Goal: Task Accomplishment & Management: Use online tool/utility

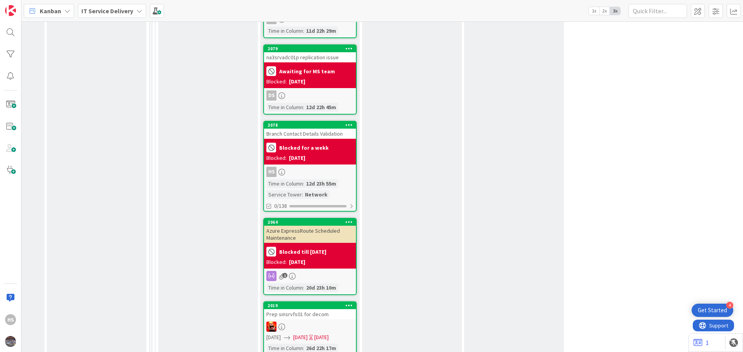
scroll to position [932, 389]
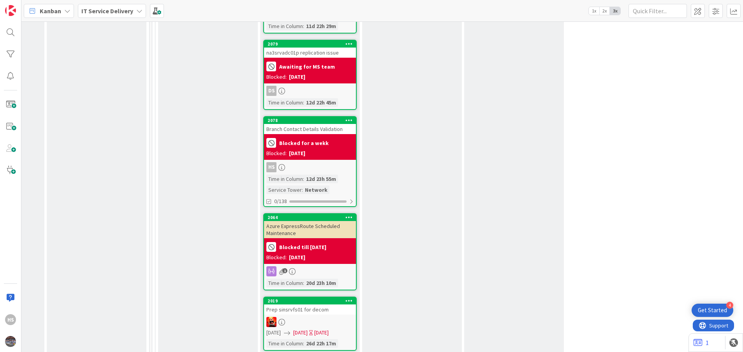
click at [307, 124] on div "Branch Contact Details Validation" at bounding box center [310, 129] width 92 height 10
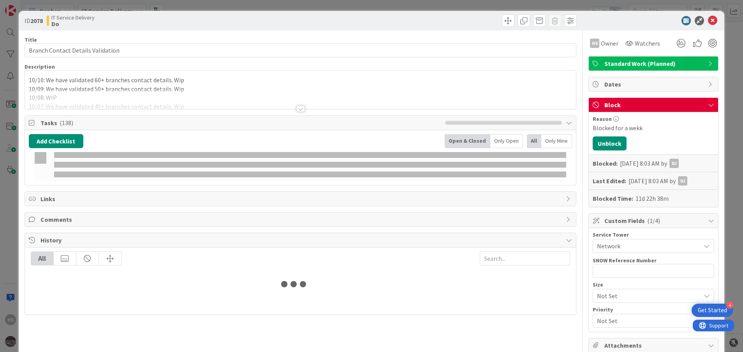
click at [182, 80] on div "10/10: We have validated 60+ branches contact details. Wip 10/09: We have valid…" at bounding box center [301, 91] width 552 height 35
click at [28, 74] on div at bounding box center [301, 73] width 552 height 4
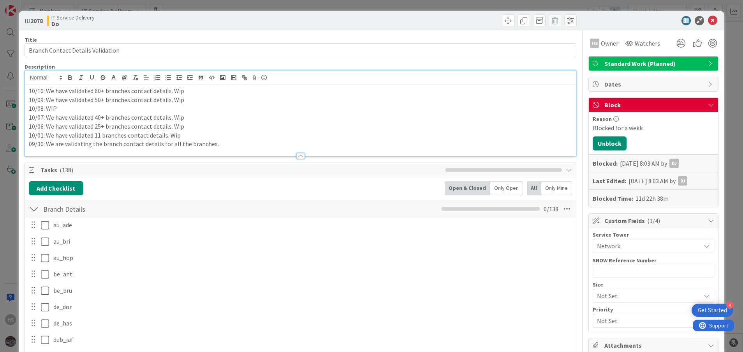
click at [28, 84] on div at bounding box center [301, 78] width 552 height 14
click at [30, 92] on p "10/10: We have validated 60+ branches contact details. Wip" at bounding box center [301, 90] width 544 height 9
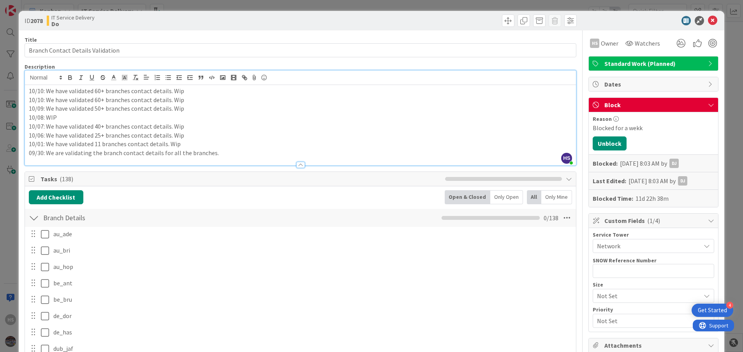
click at [42, 89] on p "10/10: We have validated 60+ branches contact details. Wip" at bounding box center [301, 90] width 544 height 9
click at [97, 92] on p "10/13: We have validated 60+ branches contact details. Wip" at bounding box center [301, 90] width 544 height 9
click at [698, 23] on div at bounding box center [650, 20] width 138 height 9
click at [708, 22] on icon at bounding box center [712, 20] width 9 height 9
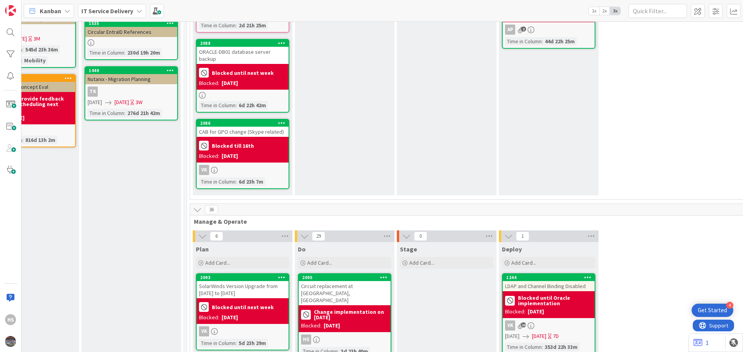
scroll to position [0, 354]
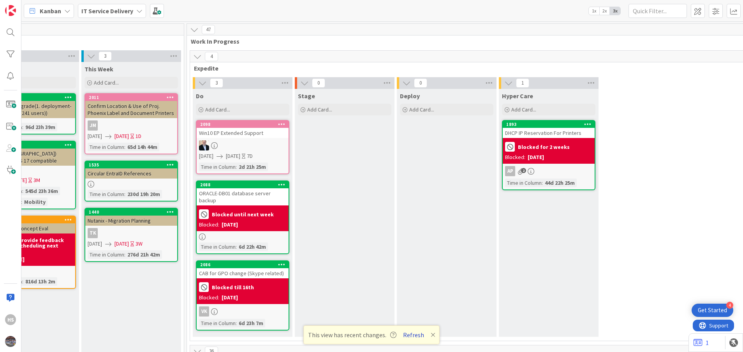
click at [421, 336] on button "Refresh" at bounding box center [413, 335] width 26 height 10
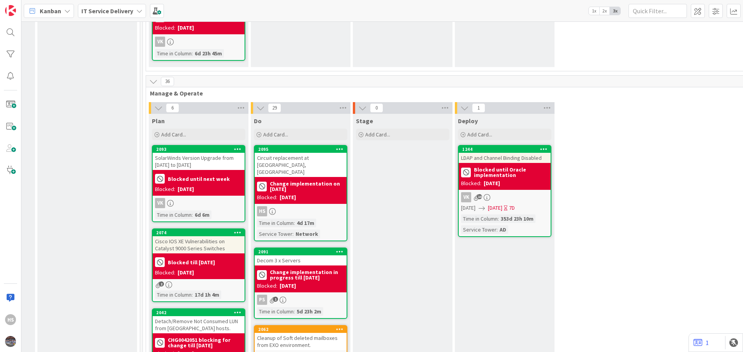
scroll to position [274, 398]
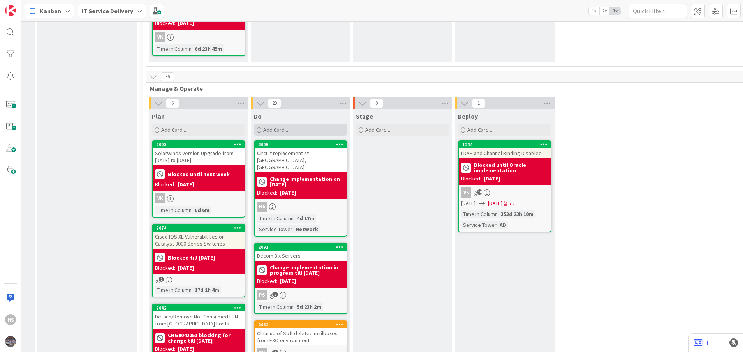
click at [316, 124] on div "Add Card..." at bounding box center [300, 130] width 93 height 12
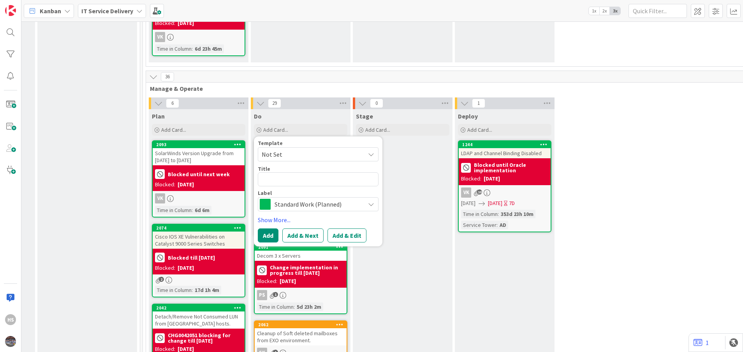
type textarea "x"
type textarea "Branch 135 Roxana,IL || Clean up"
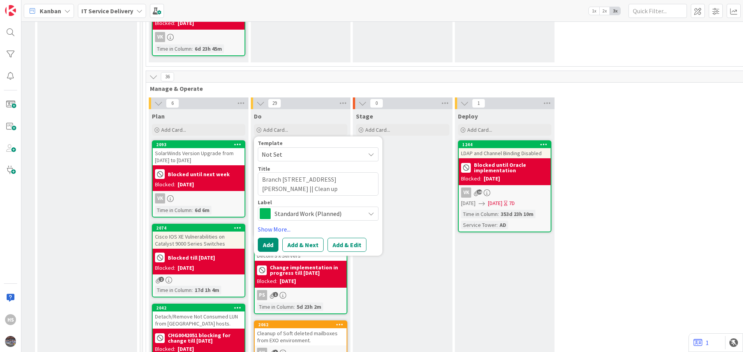
type textarea "x"
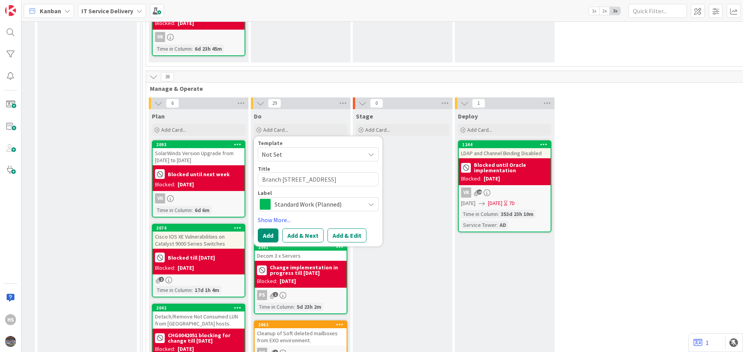
type textarea "Branch 135 Roxana,IL || Clean up"
click at [316, 197] on div "Standard Work (Planned)" at bounding box center [318, 204] width 121 height 14
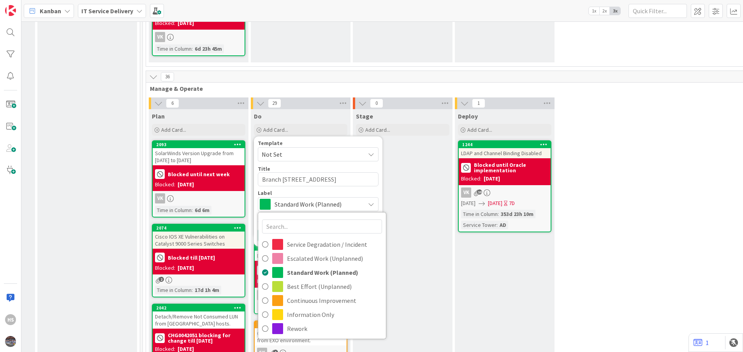
click at [323, 203] on div "Standard Work (Planned)" at bounding box center [318, 204] width 121 height 14
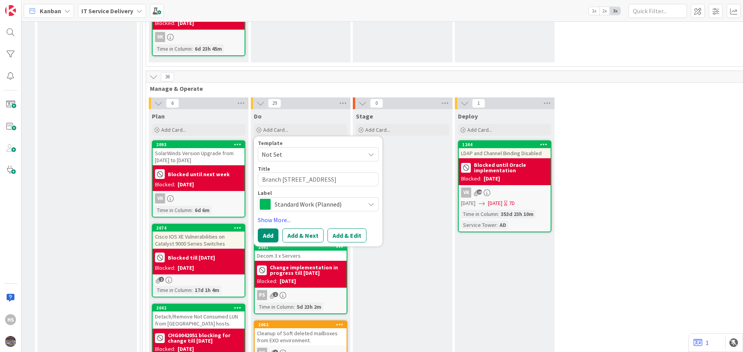
click at [330, 199] on span "Standard Work (Planned)" at bounding box center [318, 204] width 86 height 11
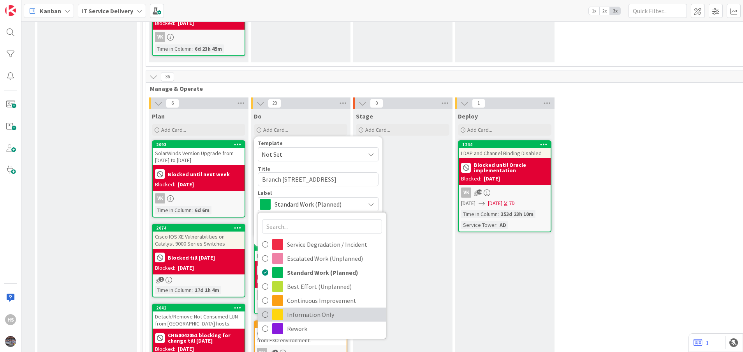
click at [296, 308] on span "Information Only" at bounding box center [334, 314] width 95 height 12
type textarea "x"
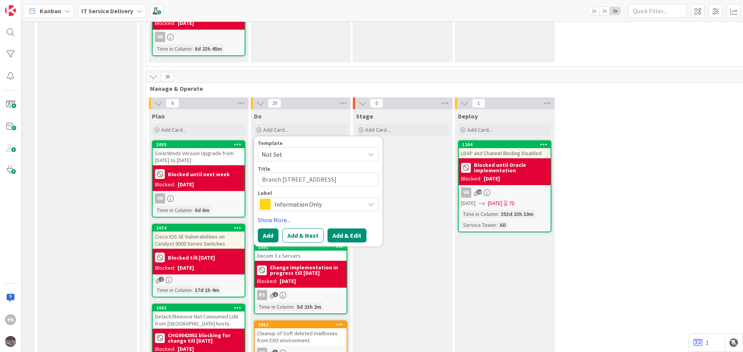
click at [352, 228] on button "Add & Edit" at bounding box center [347, 235] width 39 height 14
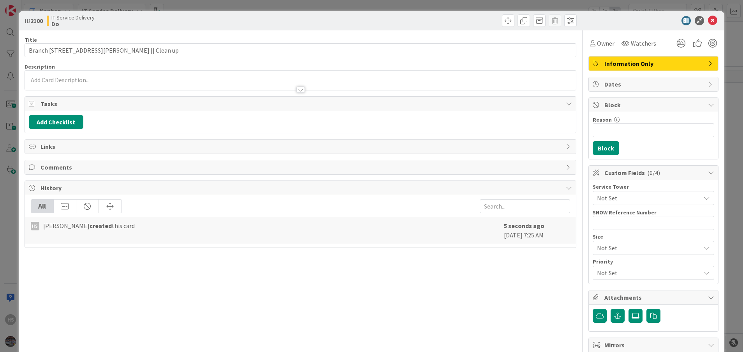
click at [703, 26] on div "ID 2100 IT Service Delivery Do" at bounding box center [372, 20] width 706 height 19
click at [708, 24] on icon at bounding box center [712, 20] width 9 height 9
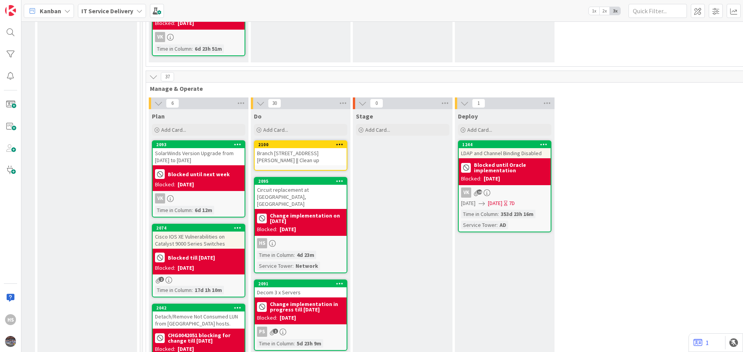
click at [302, 151] on div "Branch 135 Roxana,IL || Clean up" at bounding box center [301, 156] width 92 height 17
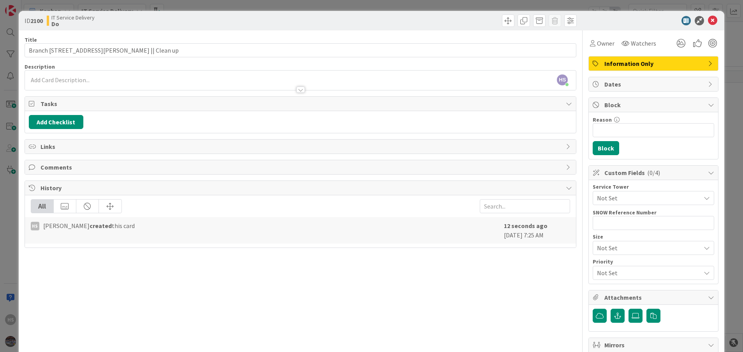
click at [50, 85] on div at bounding box center [301, 86] width 552 height 8
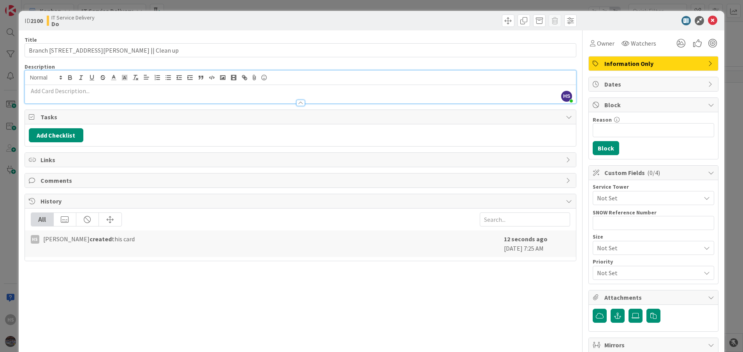
click at [43, 93] on p at bounding box center [301, 90] width 544 height 9
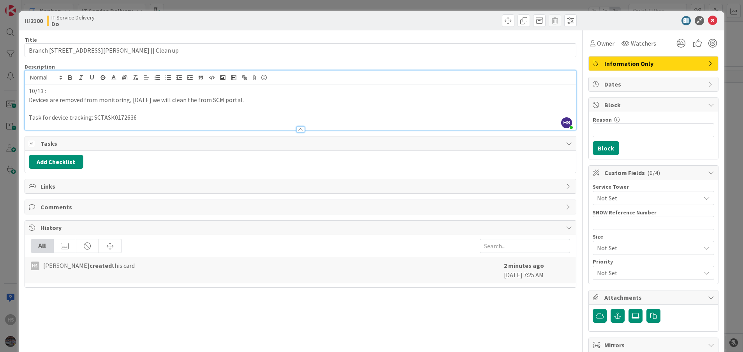
click at [29, 101] on p "Devices are removed from monitoring, today we will clean the from SCM portal." at bounding box center [301, 99] width 544 height 9
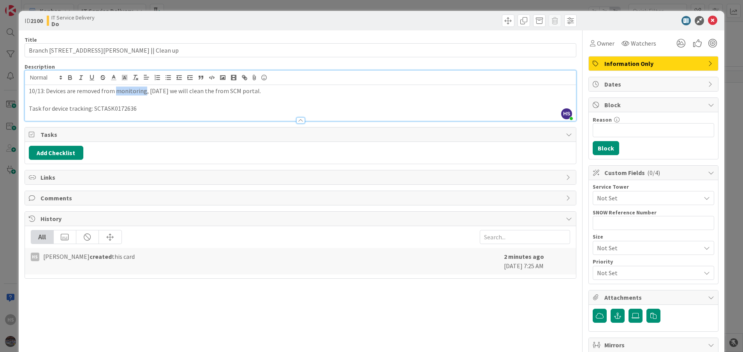
drag, startPoint x: 117, startPoint y: 92, endPoint x: 144, endPoint y: 90, distance: 26.9
click at [144, 90] on p "10/13: Devices are removed from monitoring, today we will clean the from SCM po…" at bounding box center [301, 90] width 544 height 9
click at [173, 101] on p at bounding box center [301, 99] width 544 height 9
click at [204, 90] on p "10/13: Devices are removed from monitoring, today we will clean the from SCM po…" at bounding box center [301, 90] width 544 height 9
click at [248, 100] on p at bounding box center [301, 99] width 544 height 9
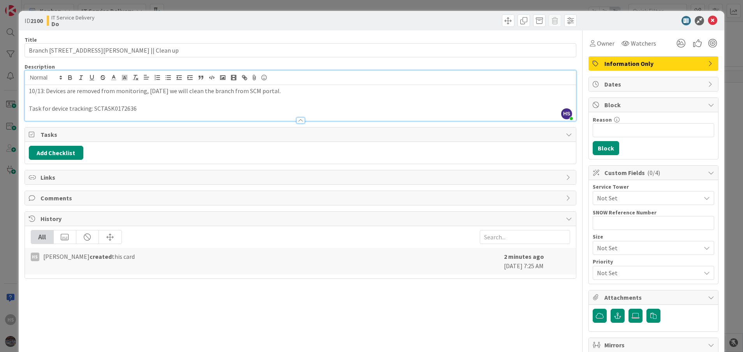
click at [194, 91] on p "10/13: Devices are removed from monitoring, today we will clean the branch from…" at bounding box center [301, 90] width 544 height 9
drag, startPoint x: 194, startPoint y: 91, endPoint x: 182, endPoint y: 91, distance: 12.9
click at [182, 91] on p "10/13: Devices are removed from monitoring, today we will clean the branch from…" at bounding box center [301, 90] width 544 height 9
click at [234, 101] on p at bounding box center [301, 99] width 544 height 9
click at [711, 20] on div "ID 2100 IT Service Delivery Do" at bounding box center [372, 20] width 706 height 19
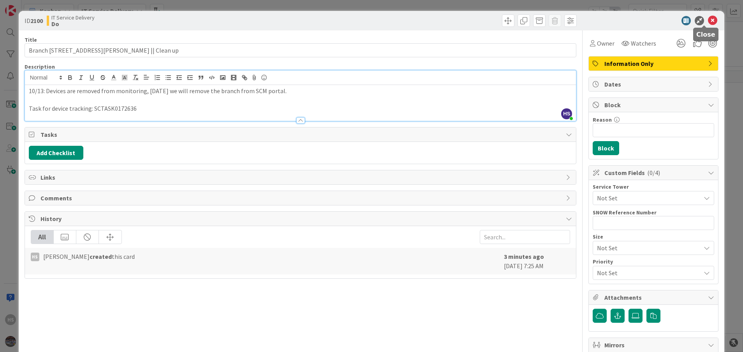
click at [708, 21] on icon at bounding box center [712, 20] width 9 height 9
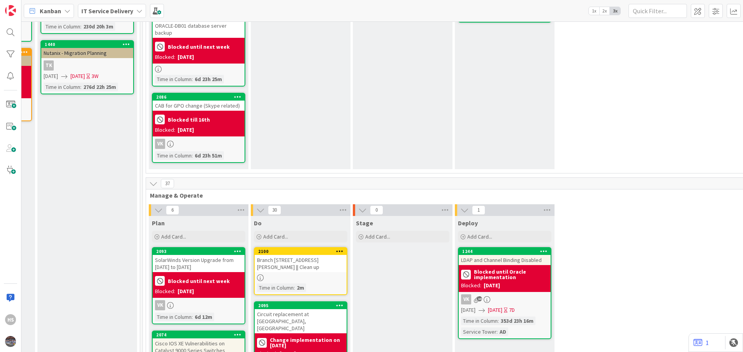
scroll to position [79, 398]
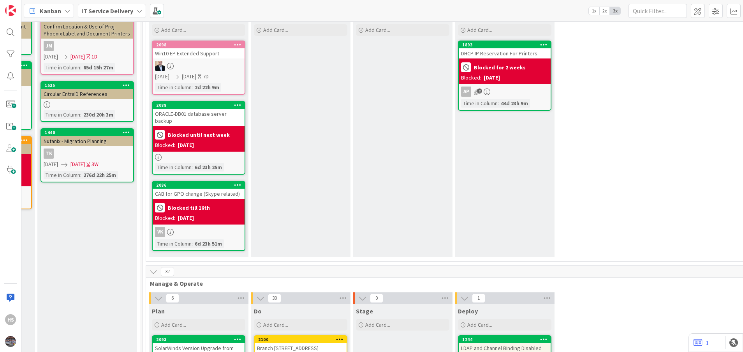
click at [402, 145] on div "Deploy Add Card..." at bounding box center [403, 133] width 100 height 248
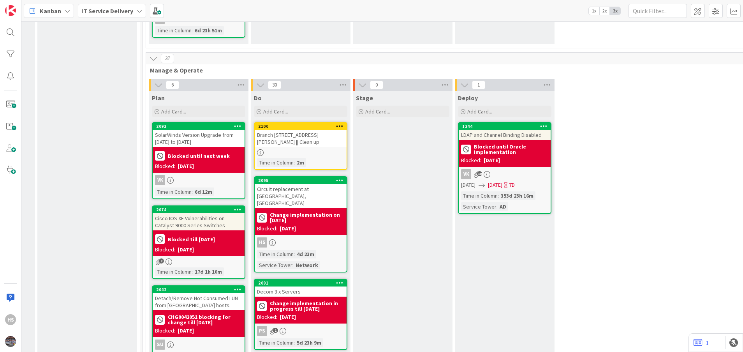
scroll to position [284, 398]
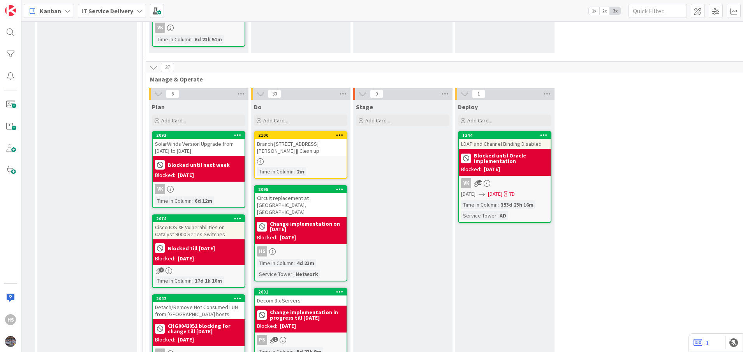
click at [294, 143] on div "2100 Branch 135 Roxana,IL || Clean up Time in Column : 2m" at bounding box center [300, 155] width 93 height 48
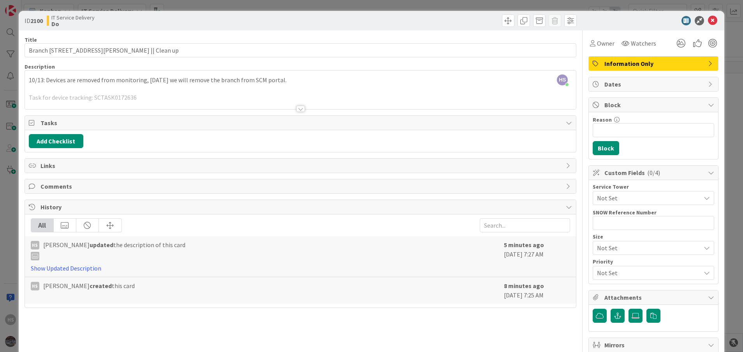
click at [123, 98] on div at bounding box center [301, 99] width 552 height 20
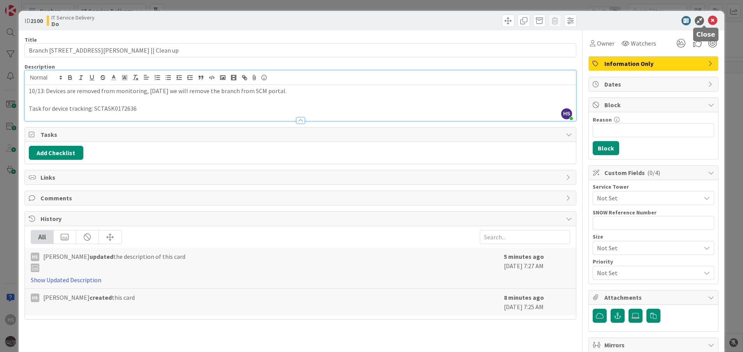
click at [708, 19] on icon at bounding box center [712, 20] width 9 height 9
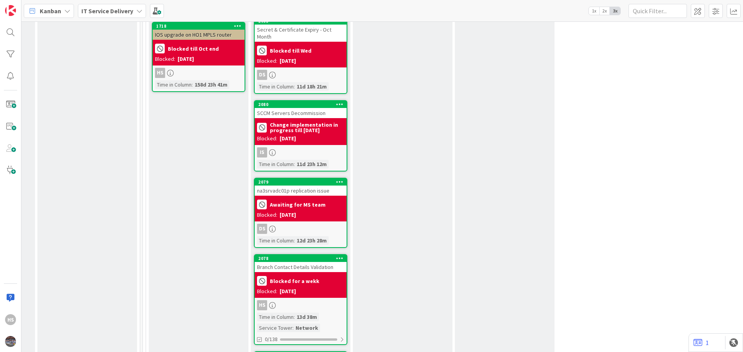
scroll to position [871, 398]
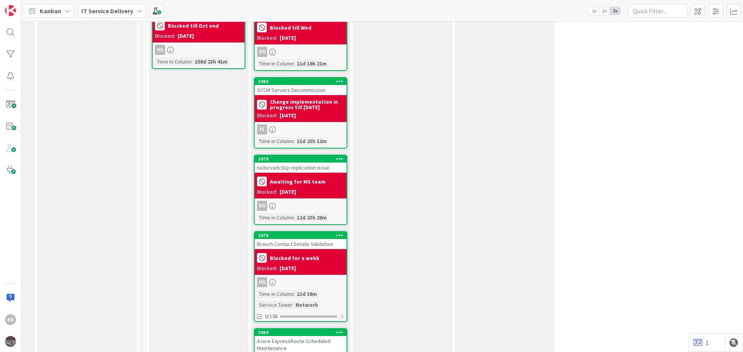
click at [308, 251] on div "Blocked for a wekk" at bounding box center [300, 257] width 87 height 13
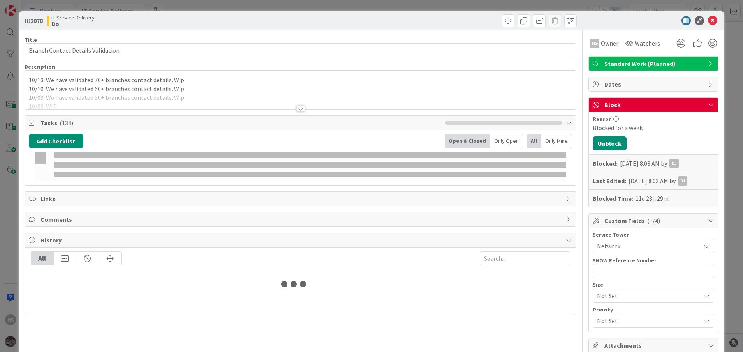
click at [701, 26] on div "ID 2078 IT Service Delivery Do" at bounding box center [372, 20] width 706 height 19
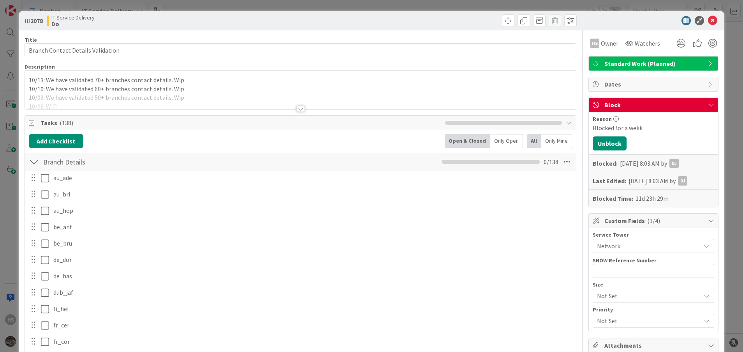
click at [708, 24] on icon at bounding box center [712, 20] width 9 height 9
click at [708, 18] on icon at bounding box center [712, 20] width 9 height 9
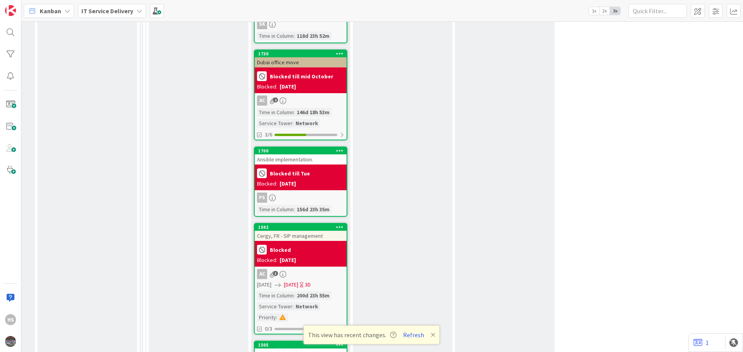
scroll to position [2292, 398]
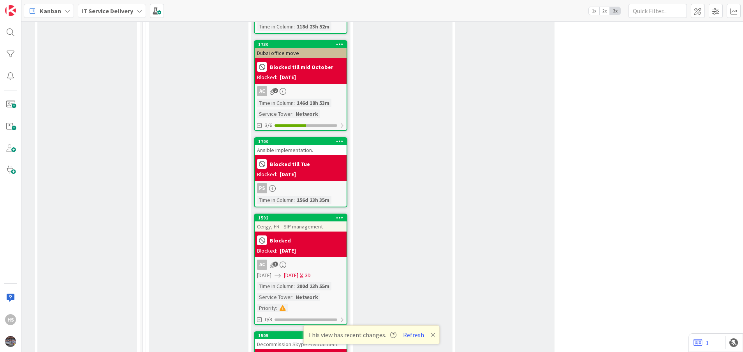
click at [322, 259] on div "AC 3" at bounding box center [301, 264] width 92 height 10
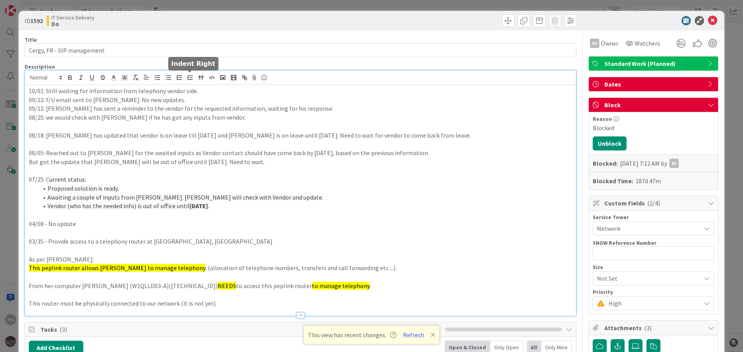
click at [192, 81] on div "10/01: Still waiting for information from telephony vendor side. 09/22: F/U ema…" at bounding box center [301, 193] width 552 height 245
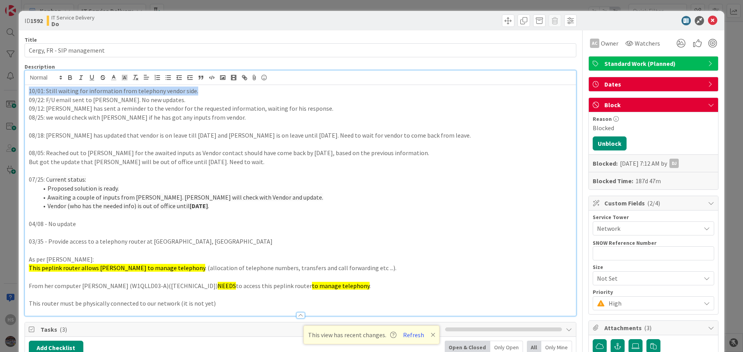
drag, startPoint x: 194, startPoint y: 90, endPoint x: 26, endPoint y: 90, distance: 167.1
click at [26, 90] on div "10/01: Still waiting for information from telephony vendor side. 09/22: F/U ema…" at bounding box center [301, 200] width 552 height 231
copy p "10/01: Still waiting for information from telephony vendor side."
click at [26, 90] on div "10/01: Still waiting for information from telephony vendor side. 09/22: F/U ema…" at bounding box center [301, 200] width 552 height 231
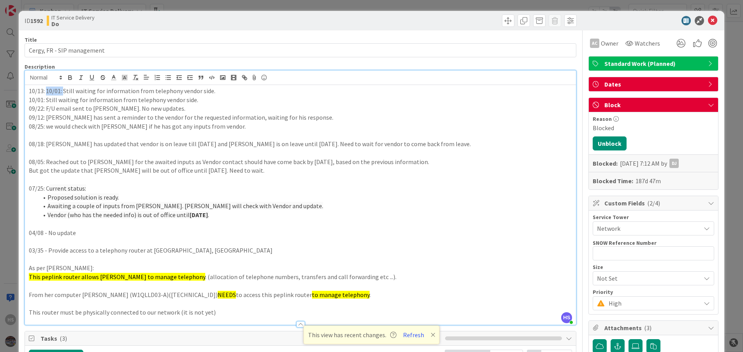
drag, startPoint x: 63, startPoint y: 88, endPoint x: 46, endPoint y: 89, distance: 17.9
click at [46, 89] on p "10/13: 10/01: Still waiting for information from telephony vendor side." at bounding box center [301, 90] width 544 height 9
click at [140, 126] on p "08/25: we would check with Bruno if he has got any inputs from vendor." at bounding box center [301, 126] width 544 height 9
click at [708, 19] on icon at bounding box center [712, 20] width 9 height 9
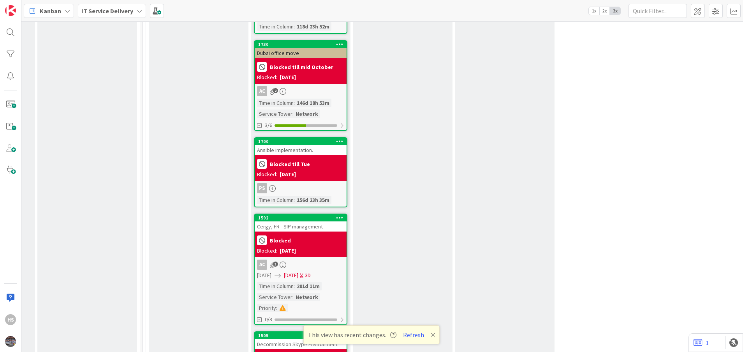
drag, startPoint x: 639, startPoint y: 19, endPoint x: 640, endPoint y: 6, distance: 12.5
click at [640, 6] on div "Kanban IT Service Delivery 1x 2x 3x" at bounding box center [382, 10] width 722 height 21
click at [640, 6] on input "text" at bounding box center [658, 11] width 58 height 14
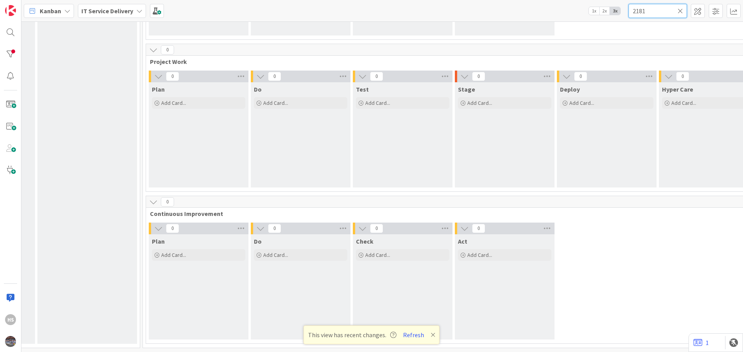
scroll to position [319, 398]
type input "2181"
click at [402, 342] on div "This view has recent changes. Refresh" at bounding box center [372, 334] width 136 height 19
click at [408, 333] on button "Refresh" at bounding box center [413, 335] width 26 height 10
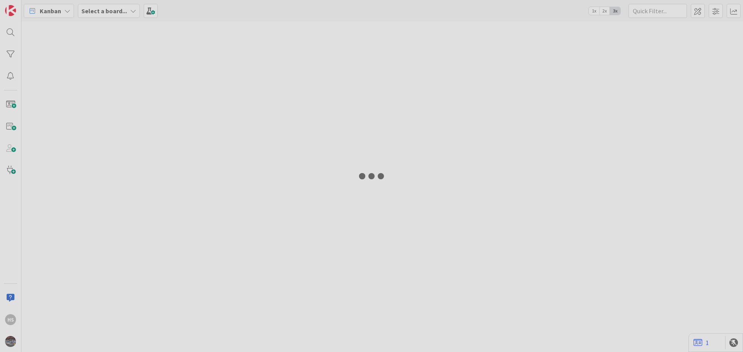
type input "2181"
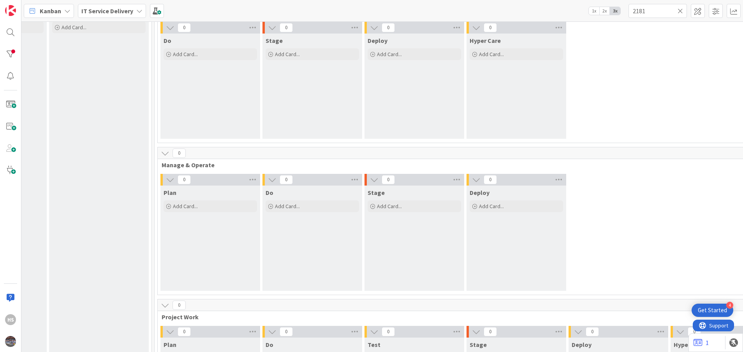
scroll to position [0, 386]
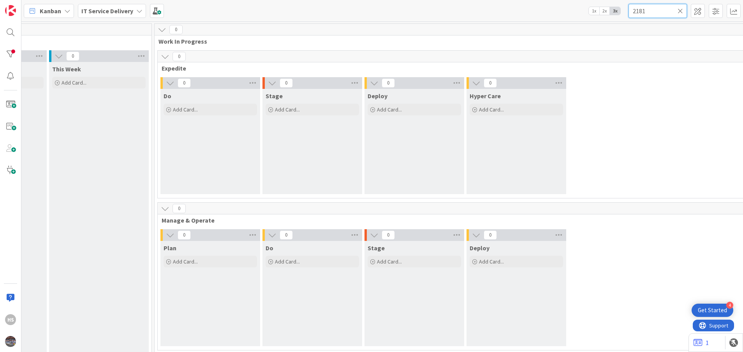
drag, startPoint x: 676, startPoint y: 13, endPoint x: 680, endPoint y: 12, distance: 4.1
click at [680, 12] on div "2181" at bounding box center [658, 11] width 58 height 14
click at [680, 12] on icon at bounding box center [680, 10] width 5 height 7
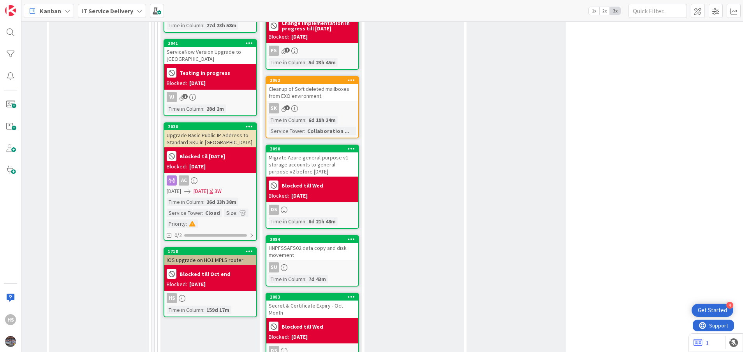
scroll to position [685, 386]
